Goal: Task Accomplishment & Management: Complete application form

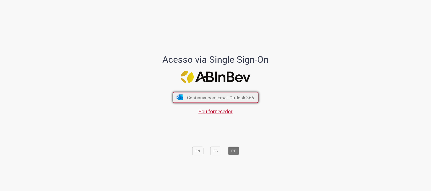
click at [183, 97] on button "Continuar com Email Outlook 365" at bounding box center [216, 97] width 86 height 11
click at [194, 100] on span "Continuar com Email Outlook 365" at bounding box center [220, 97] width 67 height 6
